Goal: Check status

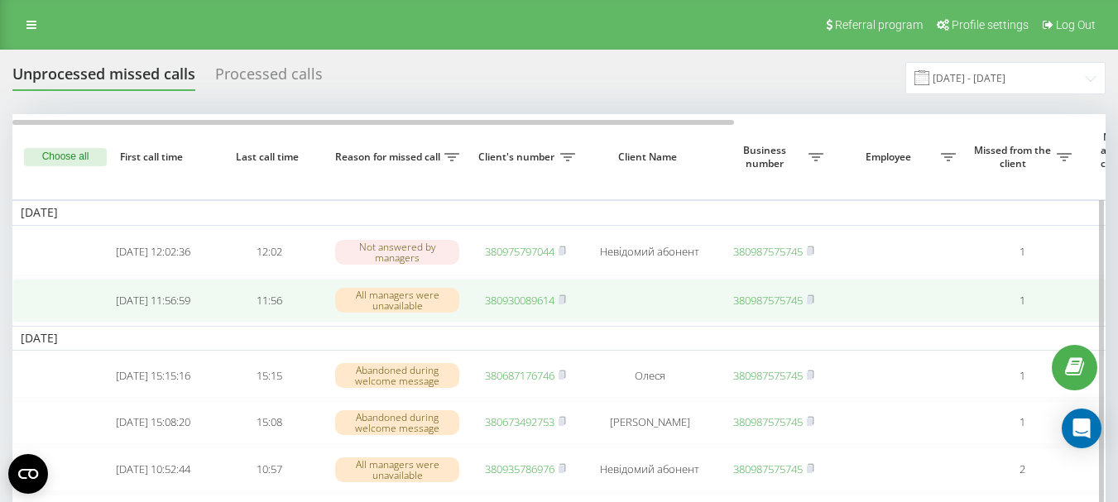
click at [509, 300] on link "380930089614" at bounding box center [520, 300] width 70 height 15
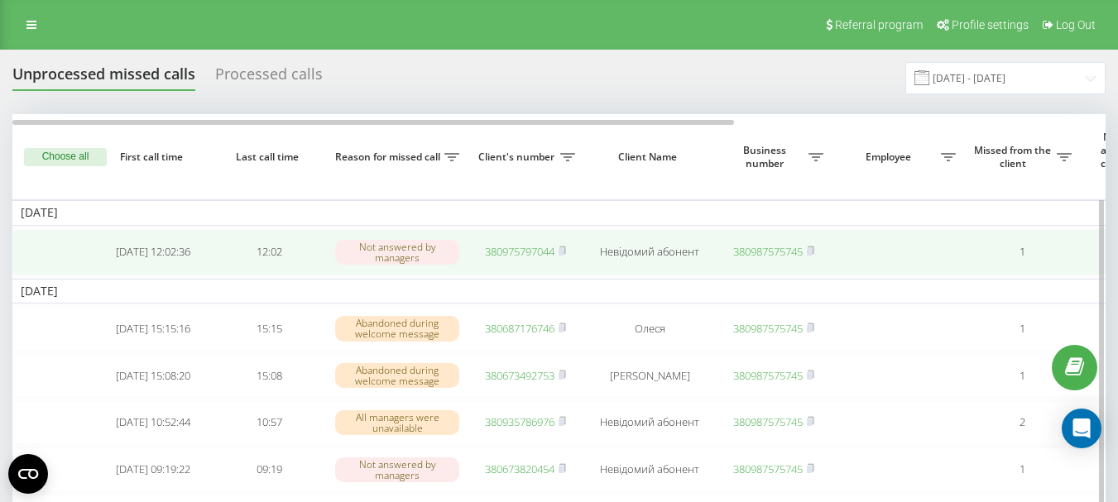
click at [516, 252] on link "380975797044" at bounding box center [520, 251] width 70 height 15
